Goal: Task Accomplishment & Management: Manage account settings

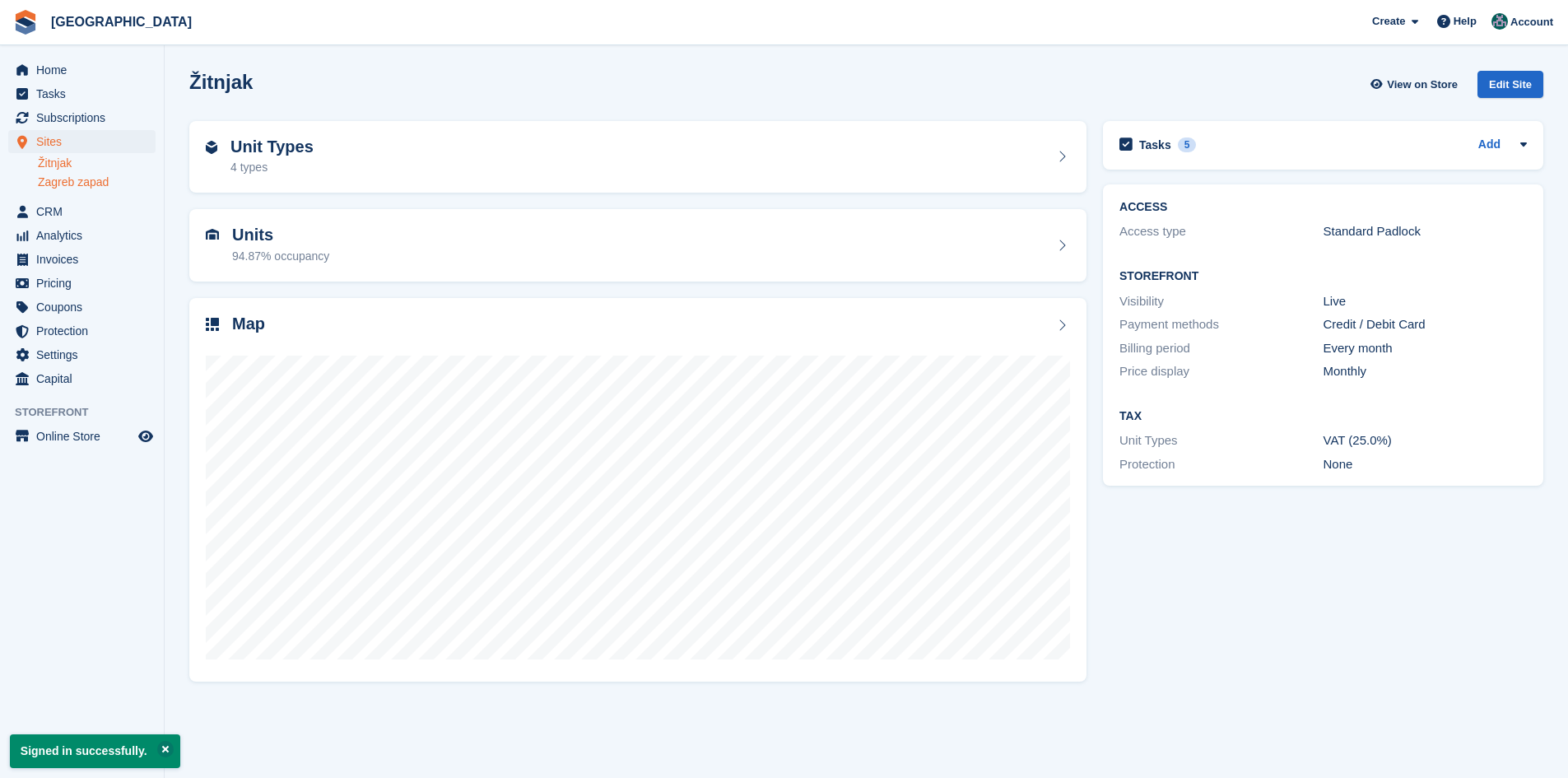
click at [96, 179] on link "Zagreb zapad" at bounding box center [96, 182] width 118 height 16
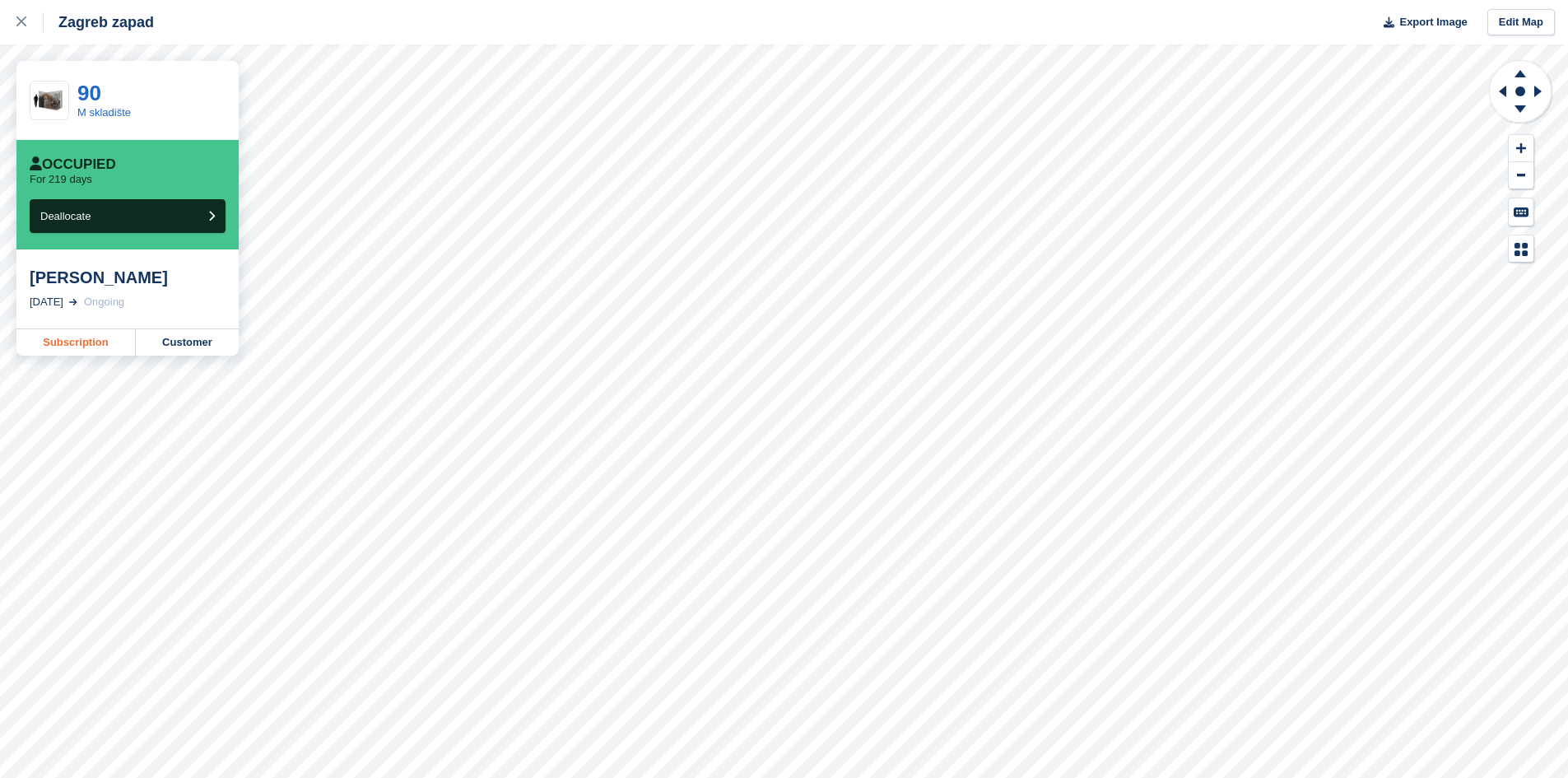
click at [64, 337] on link "Subscription" at bounding box center [76, 343] width 120 height 26
click at [20, 23] on icon at bounding box center [21, 21] width 10 height 10
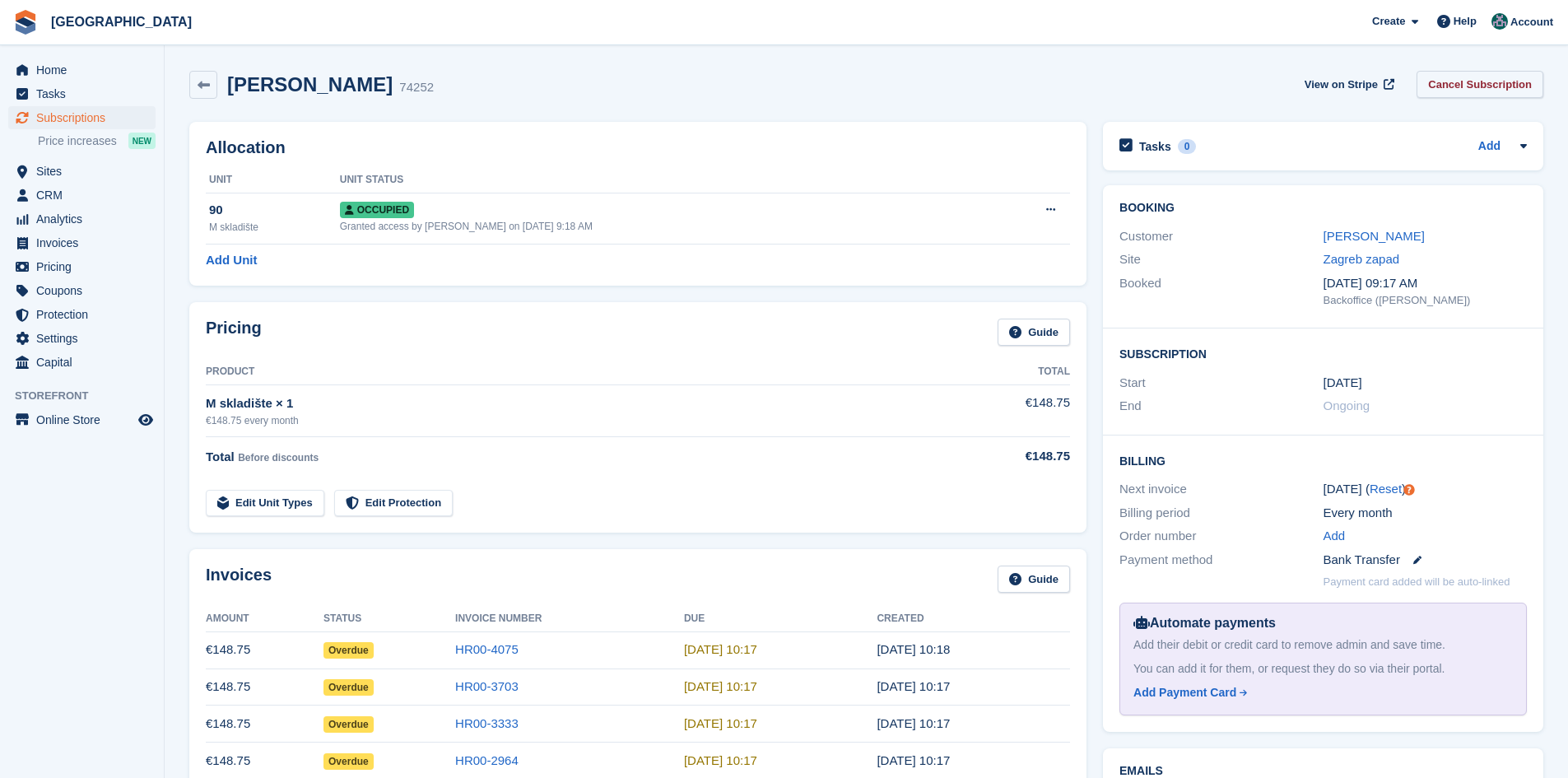
click at [1452, 88] on link "Cancel Subscription" at bounding box center [1480, 84] width 127 height 27
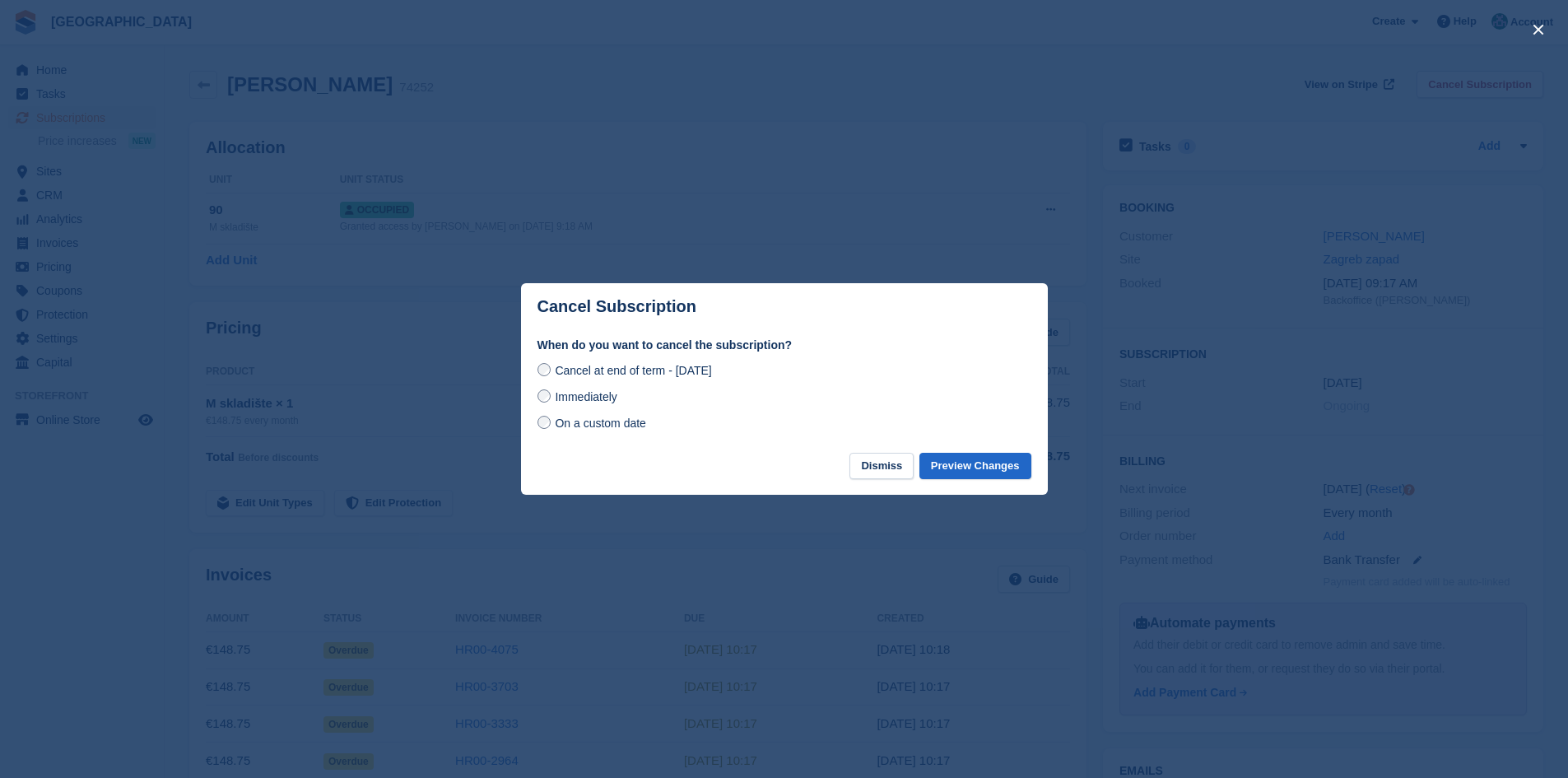
click at [569, 393] on span "Immediately" at bounding box center [585, 396] width 62 height 13
click at [996, 466] on button "Preview Changes" at bounding box center [975, 466] width 112 height 27
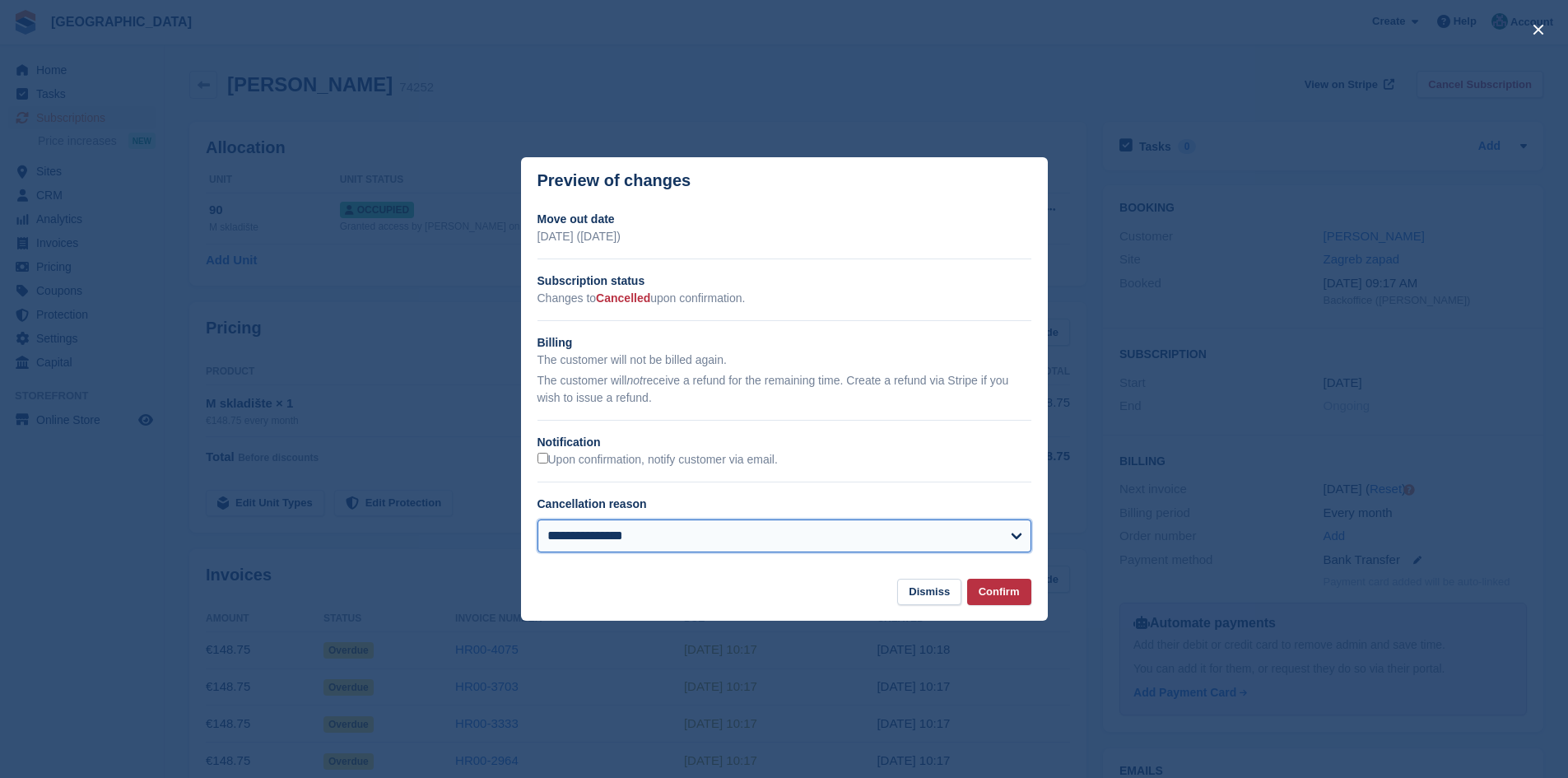
click at [688, 536] on select "**********" at bounding box center [784, 536] width 494 height 32
select select "**********"
click at [537, 521] on select "**********" at bounding box center [784, 536] width 494 height 32
click at [1022, 598] on button "Confirm" at bounding box center [998, 592] width 64 height 27
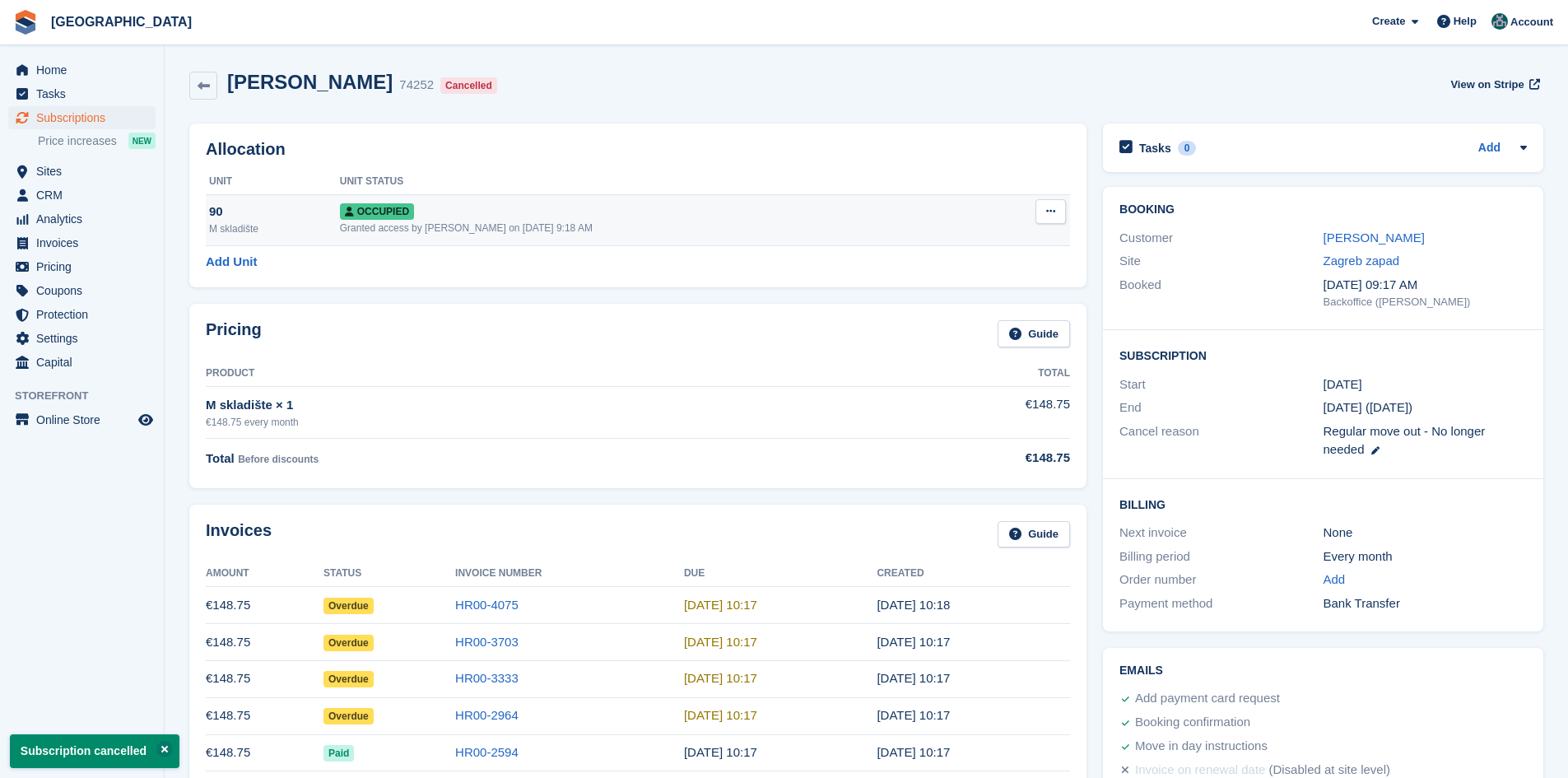
click at [1056, 214] on button at bounding box center [1050, 212] width 31 height 25
click at [951, 304] on p "Deallocate" at bounding box center [986, 300] width 143 height 21
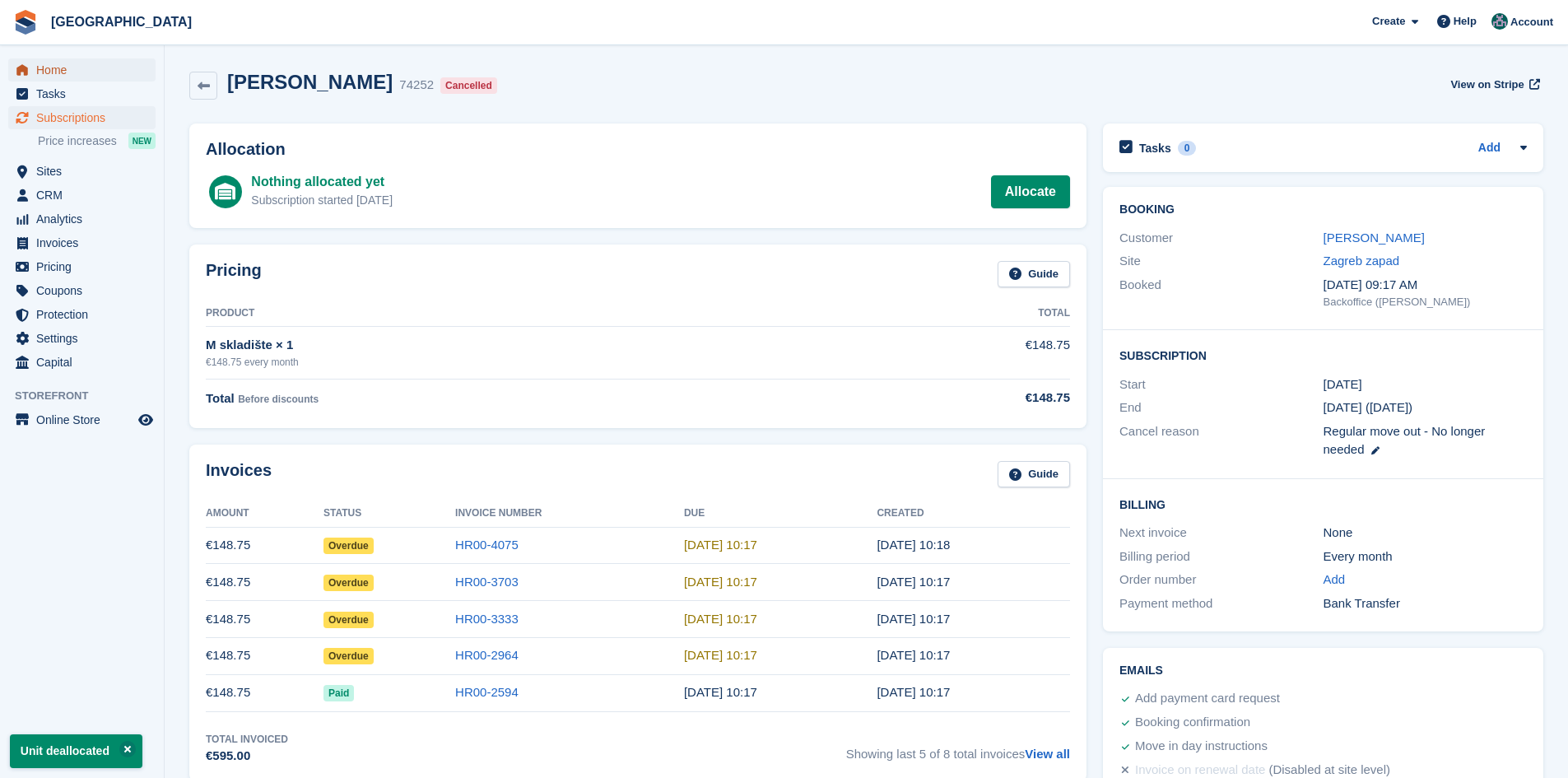
click at [63, 70] on span "Home" at bounding box center [85, 70] width 98 height 23
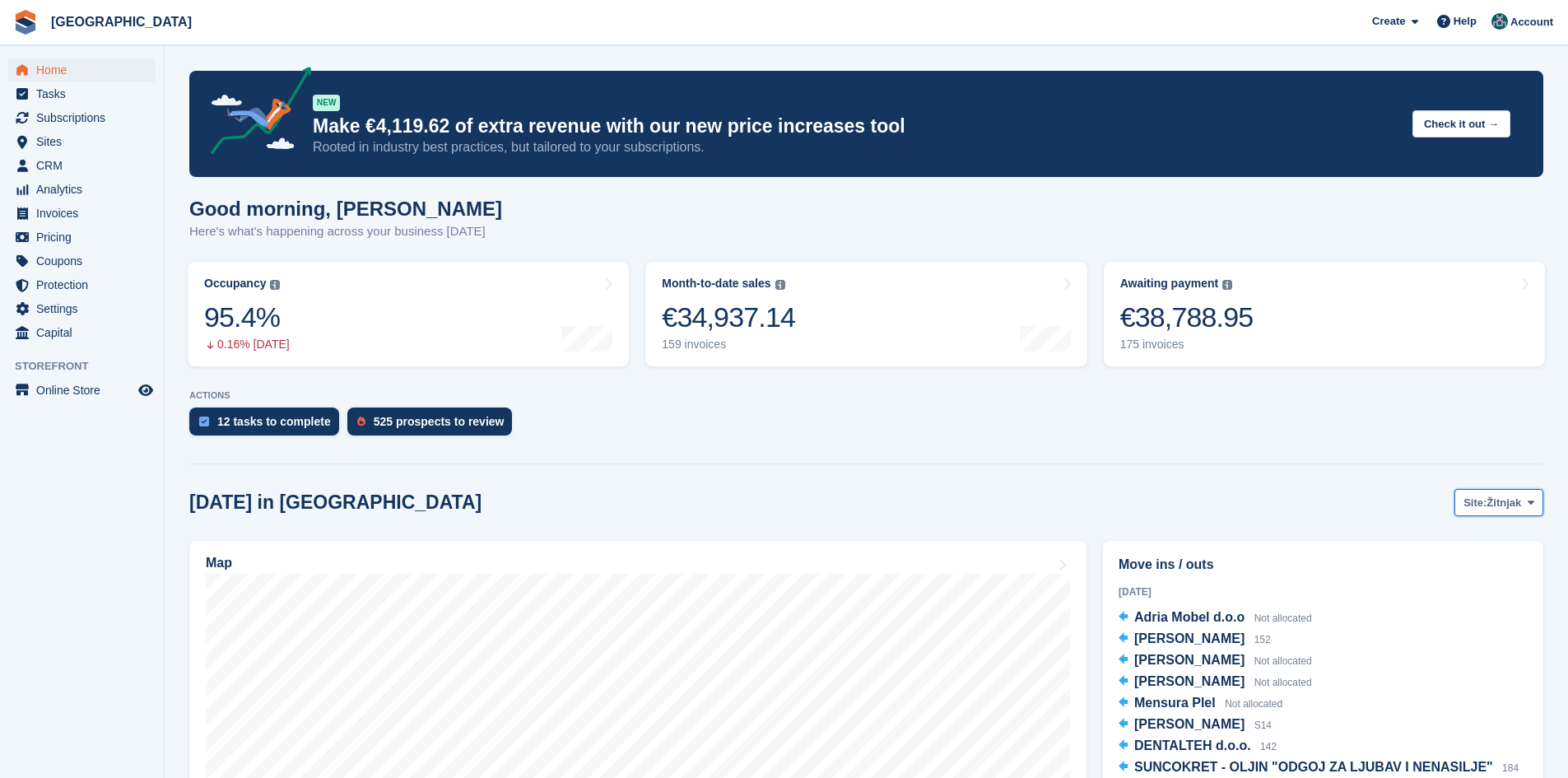
click at [1464, 499] on span "Site:" at bounding box center [1474, 503] width 23 height 17
drag, startPoint x: 1460, startPoint y: 560, endPoint x: 1218, endPoint y: 556, distance: 242.0
click at [1460, 561] on link "Zagreb zapad" at bounding box center [1464, 572] width 143 height 30
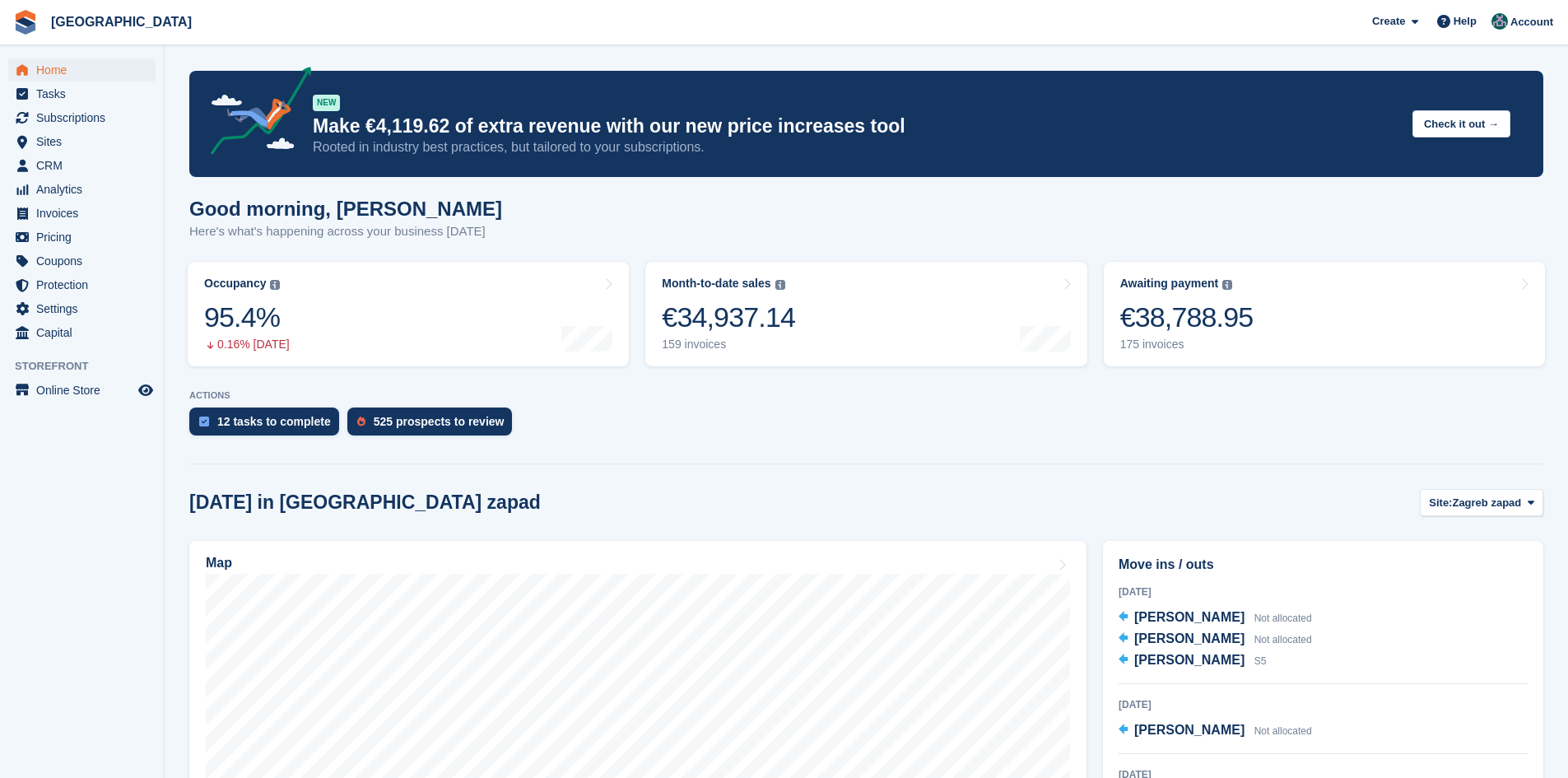
scroll to position [412, 0]
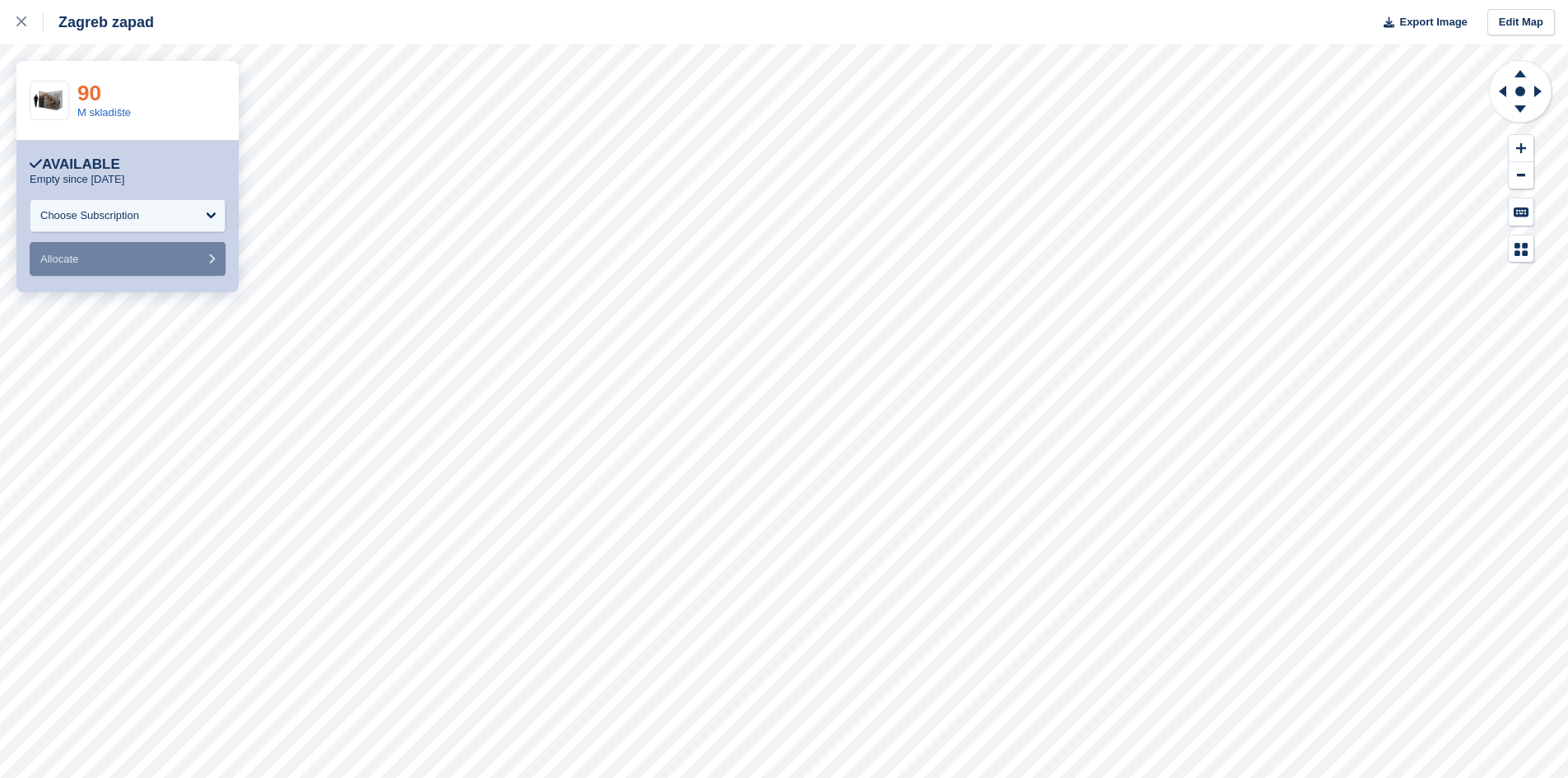
click at [82, 91] on link "90" at bounding box center [89, 93] width 24 height 25
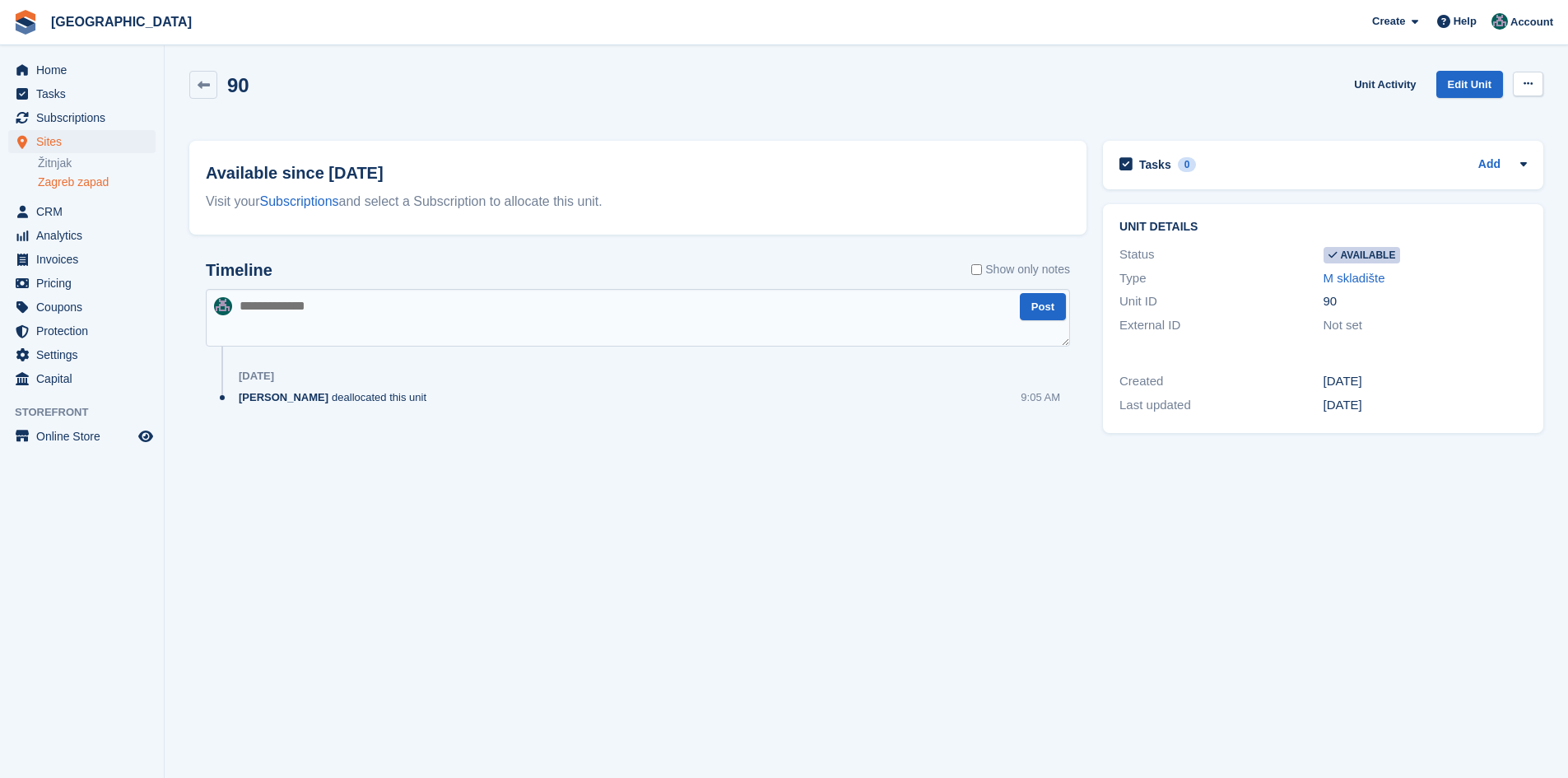
click at [1527, 88] on icon at bounding box center [1528, 84] width 9 height 11
click at [1475, 118] on p "Make unavailable" at bounding box center [1464, 116] width 143 height 21
click at [534, 471] on section "Unit was successfully made unavailable. 90 Unit Activity Edit Unit Make Availab…" at bounding box center [866, 389] width 1403 height 778
click at [62, 71] on span "Home" at bounding box center [85, 70] width 98 height 23
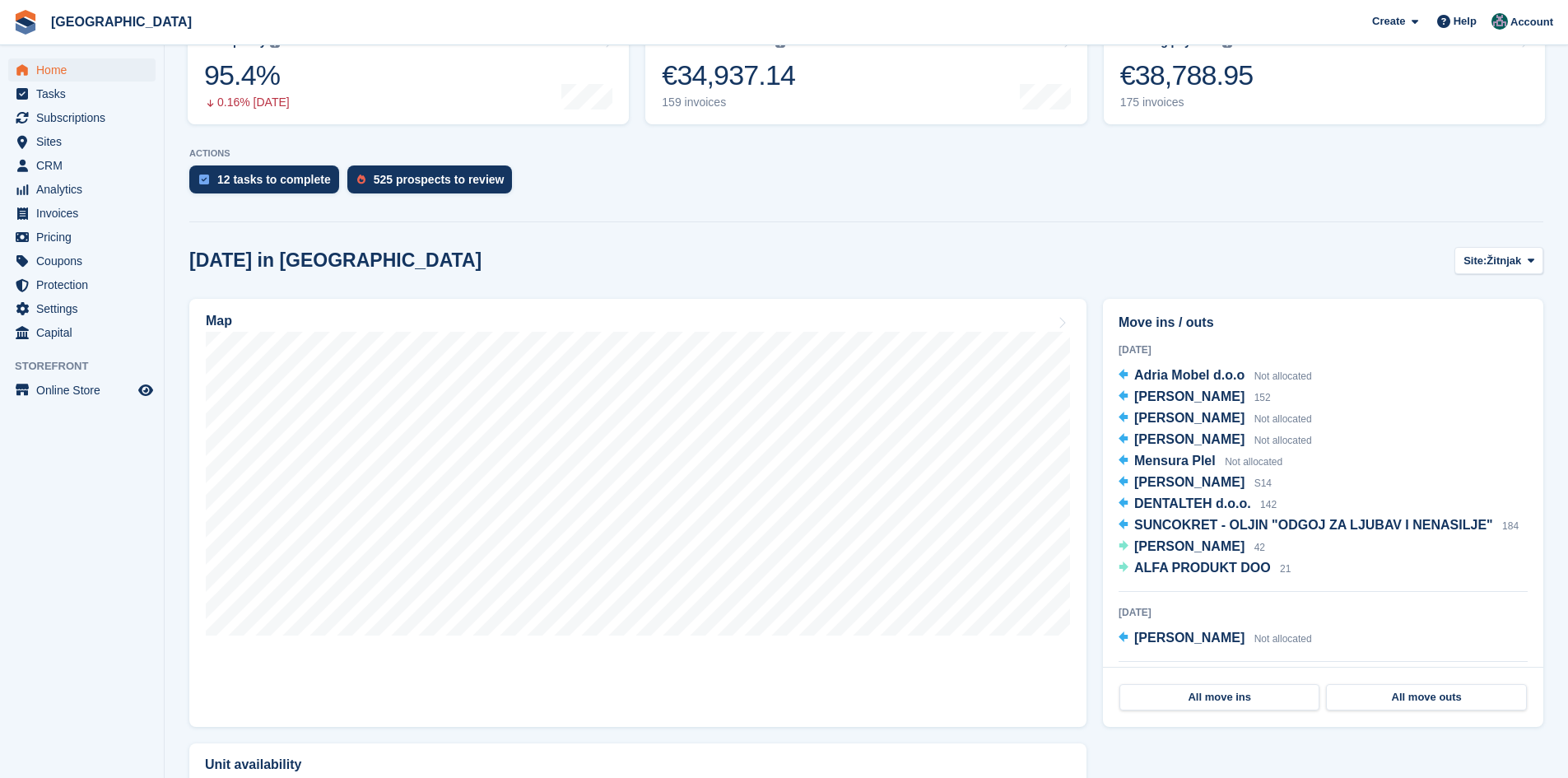
scroll to position [247, 0]
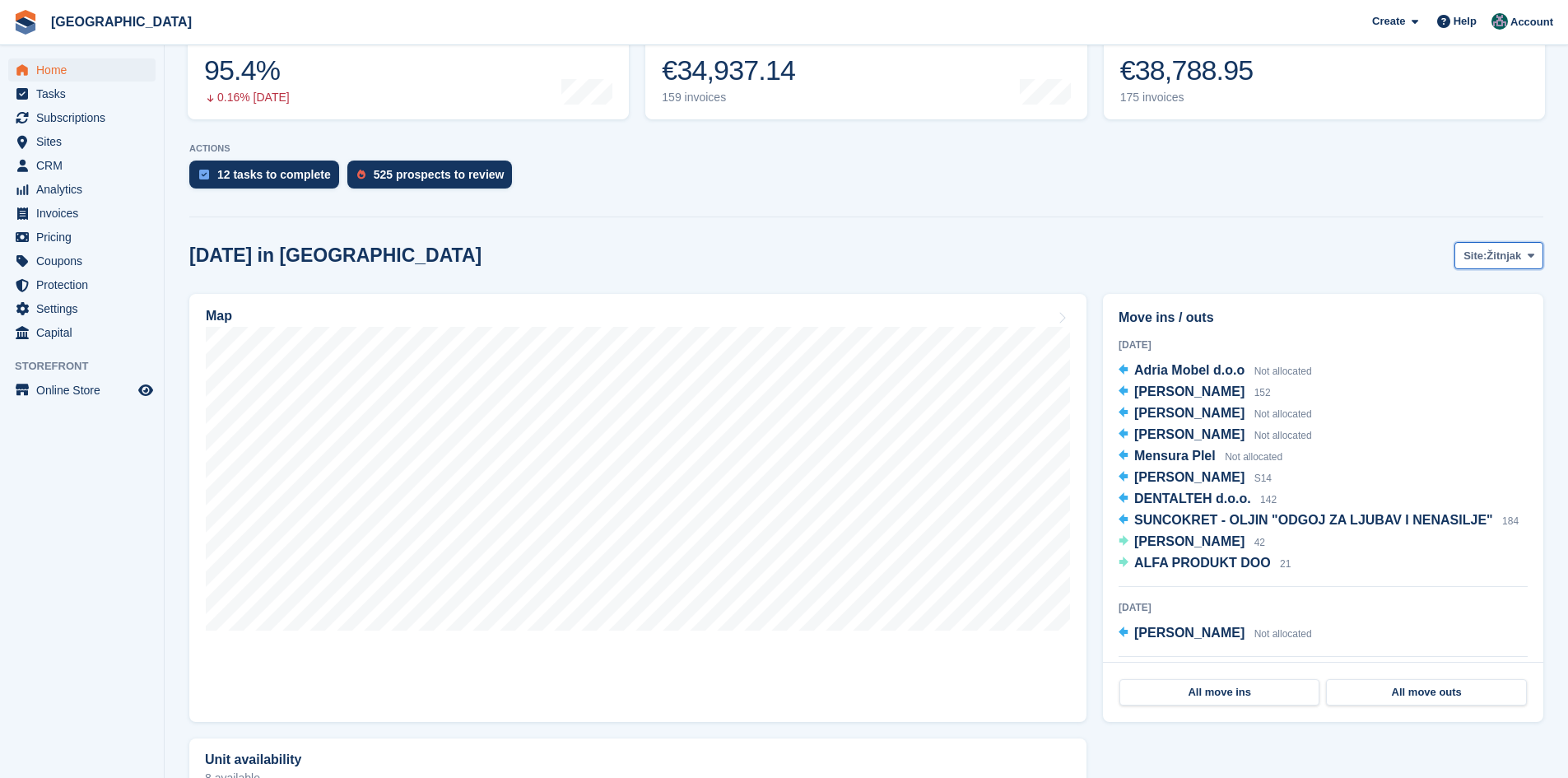
click at [1487, 253] on span "Žitnjak" at bounding box center [1503, 256] width 34 height 17
click at [1459, 330] on link "Zagreb zapad" at bounding box center [1464, 325] width 143 height 30
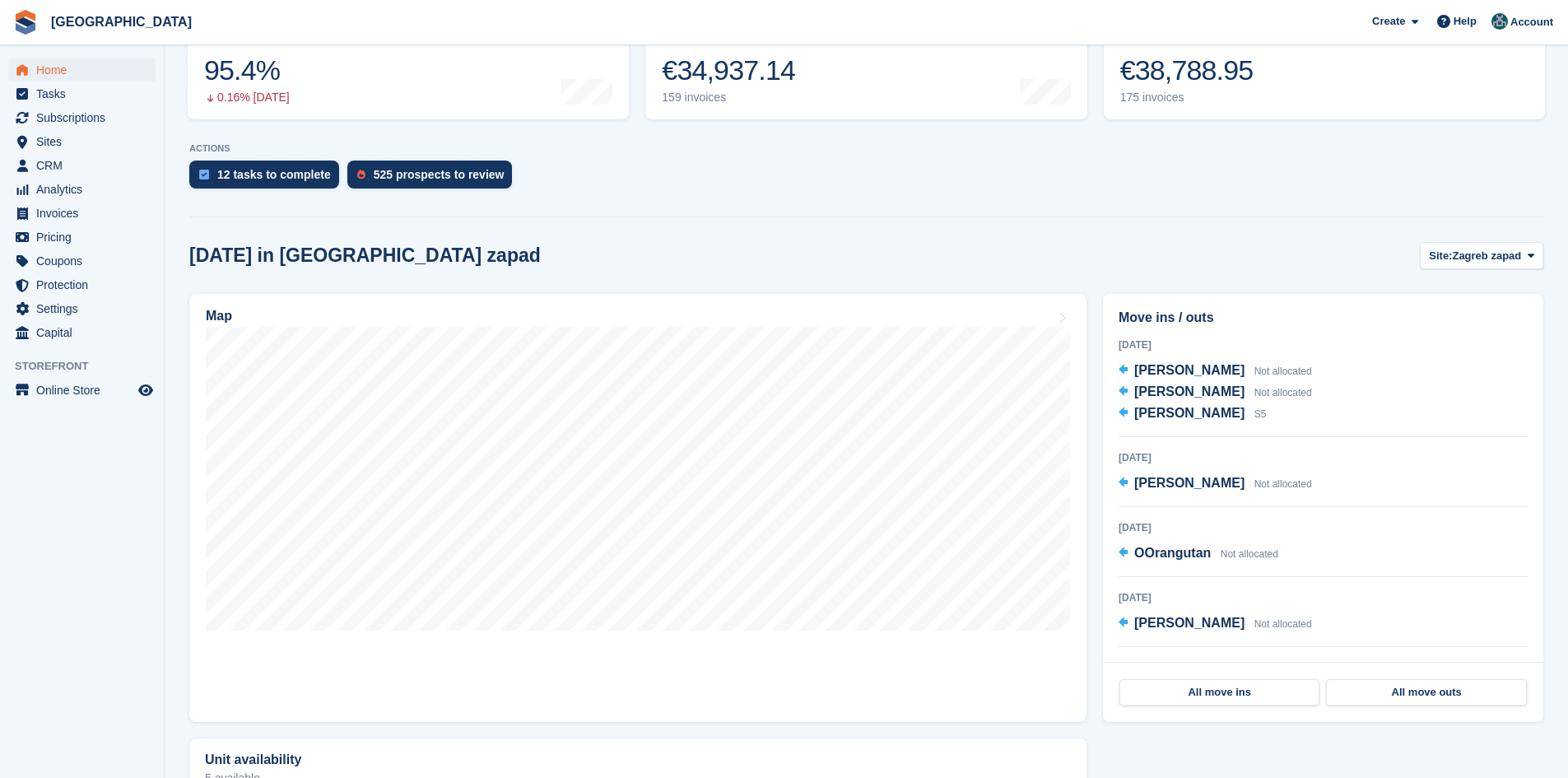
scroll to position [164, 0]
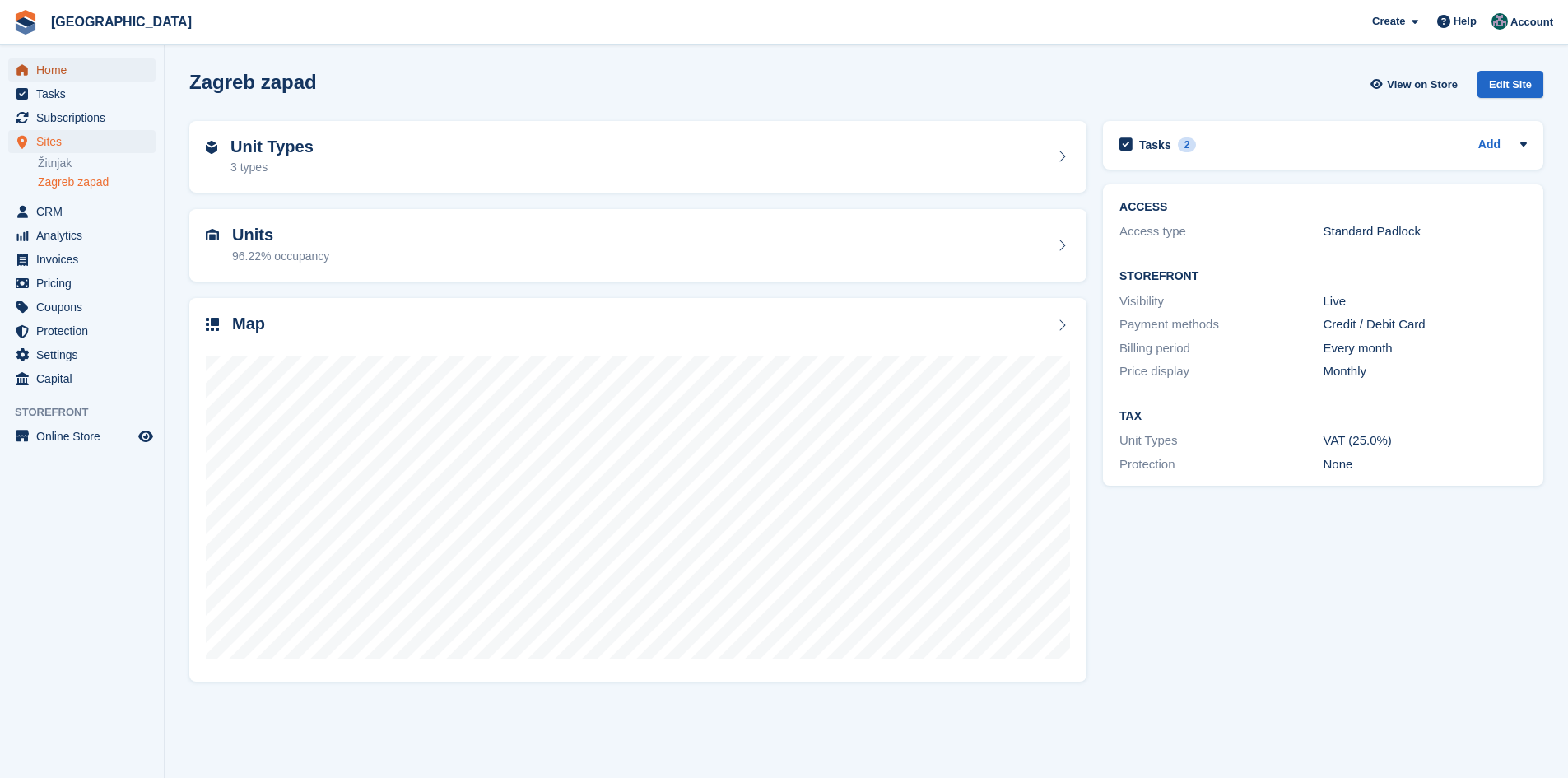
click at [58, 68] on span "Home" at bounding box center [85, 70] width 98 height 23
